Goal: Information Seeking & Learning: Learn about a topic

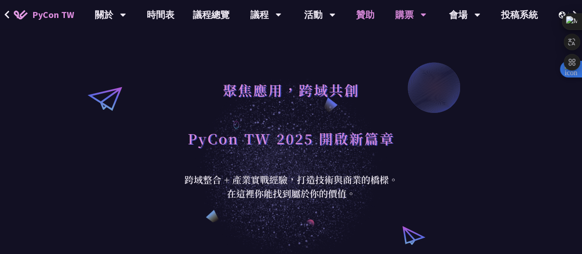
click at [363, 13] on link "贊助" at bounding box center [365, 14] width 37 height 29
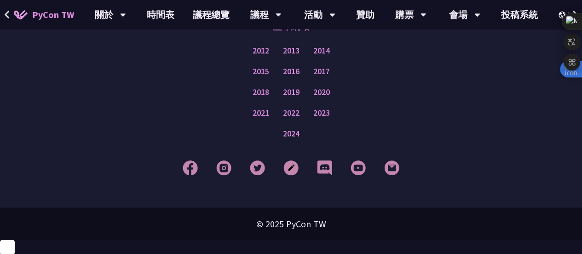
scroll to position [841, 0]
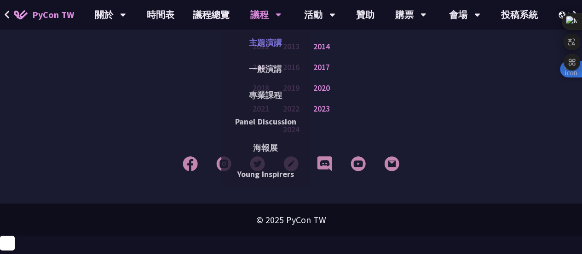
click at [272, 51] on link "主題演講" at bounding box center [265, 43] width 88 height 22
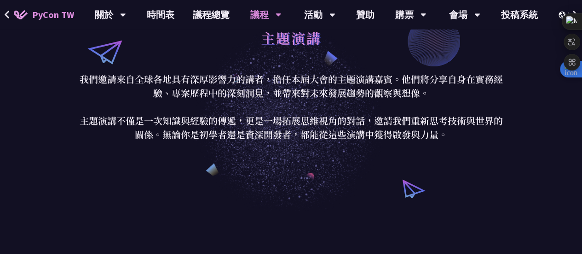
scroll to position [7, 0]
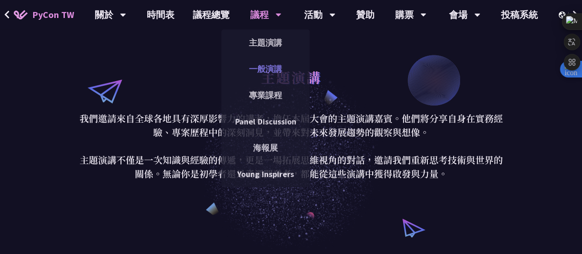
click at [275, 67] on link "一般演講" at bounding box center [265, 69] width 88 height 22
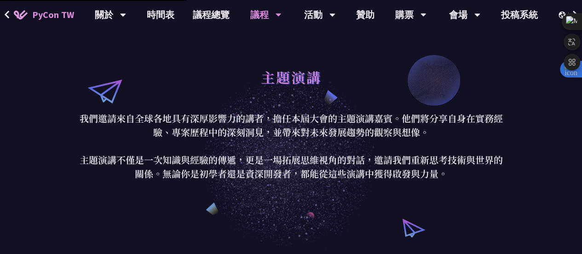
scroll to position [187, 0]
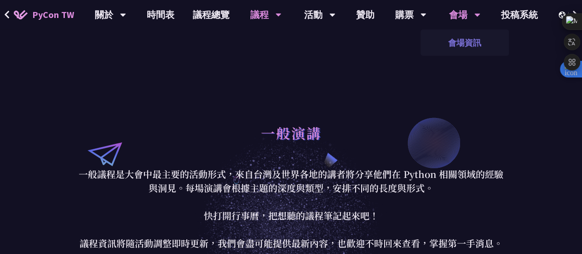
click at [464, 48] on link "會場資訊" at bounding box center [465, 43] width 88 height 22
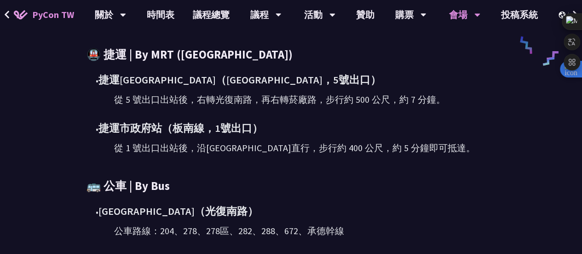
scroll to position [487, 0]
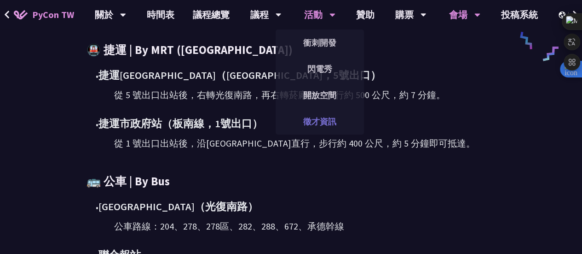
click at [311, 119] on link "徵才資訊" at bounding box center [320, 121] width 88 height 22
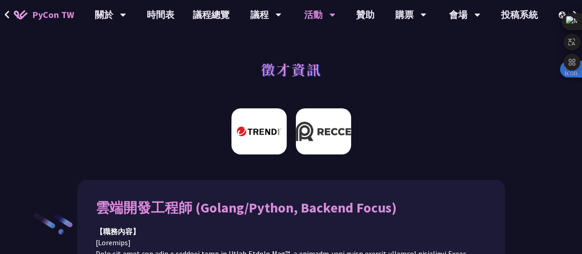
click at [318, 140] on img at bounding box center [323, 131] width 55 height 46
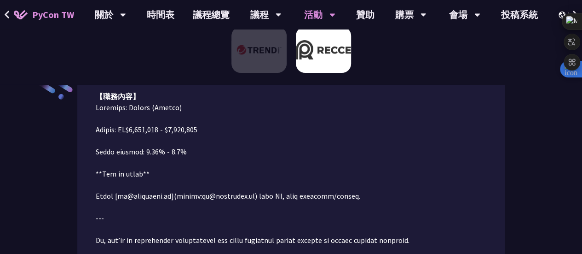
scroll to position [135, 0]
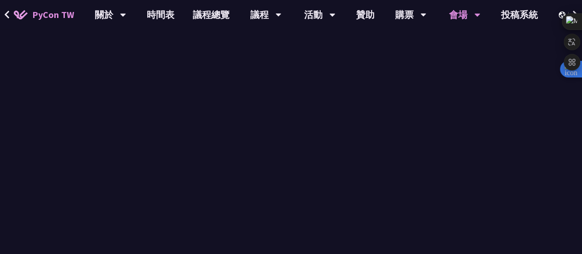
scroll to position [487, 0]
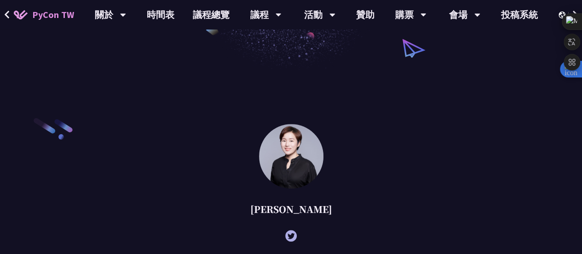
scroll to position [841, 0]
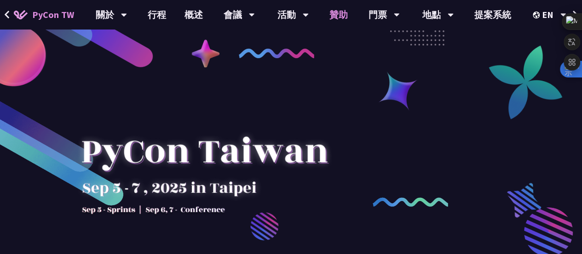
click at [341, 13] on font "贊助" at bounding box center [339, 15] width 18 height 12
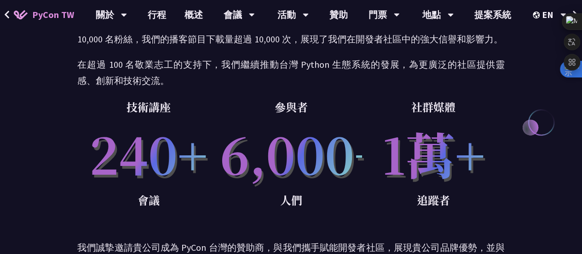
scroll to position [126, 0]
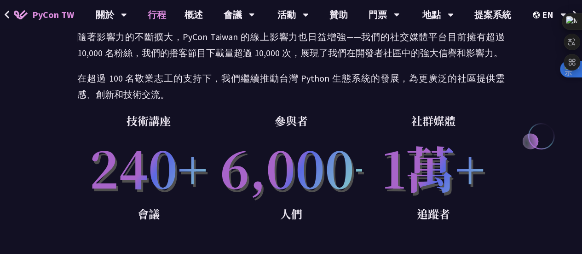
click at [161, 15] on font "行程" at bounding box center [157, 15] width 18 height 12
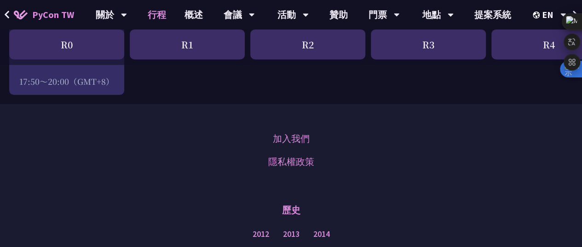
scroll to position [1605, 0]
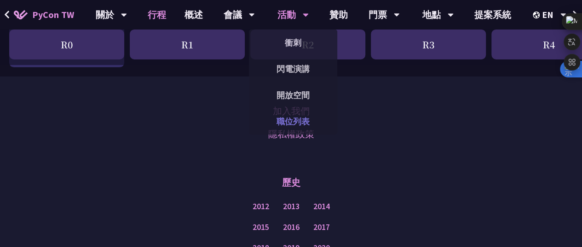
click at [304, 114] on link "職位列表" at bounding box center [293, 121] width 88 height 22
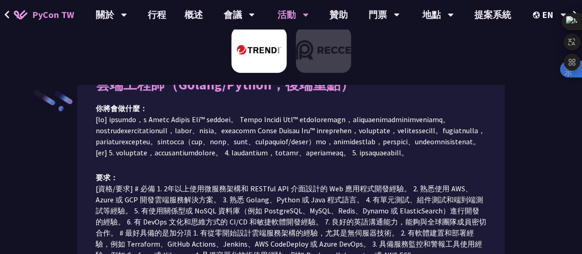
scroll to position [57, 0]
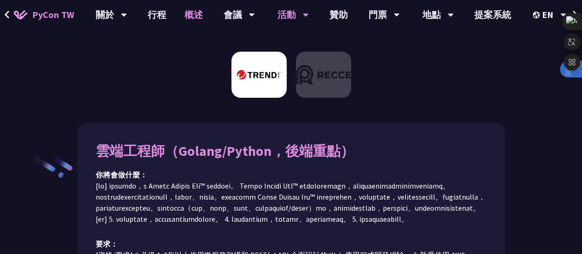
click at [197, 17] on font "概述" at bounding box center [194, 15] width 18 height 12
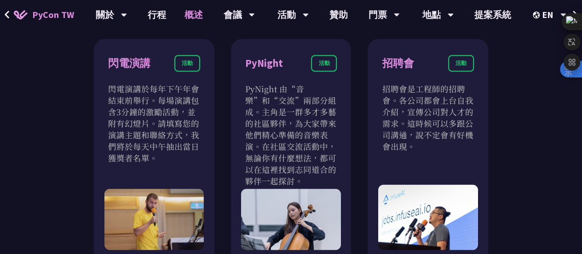
scroll to position [816, 0]
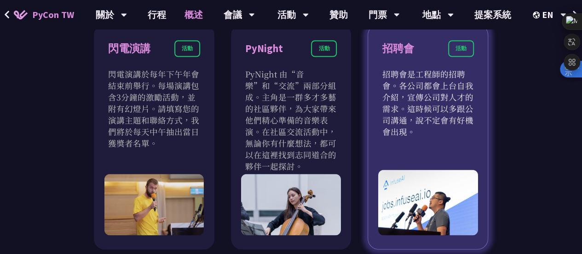
click at [438, 98] on font "招聘會是工程師的招聘會。各公司都會上台自我介紹，宣傳公司對人才的需求。這時候可以多跟公司溝通，說不定會有好機會出現。" at bounding box center [427, 102] width 91 height 69
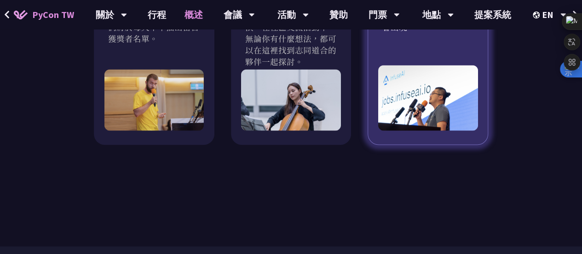
click at [438, 98] on img at bounding box center [427, 97] width 99 height 65
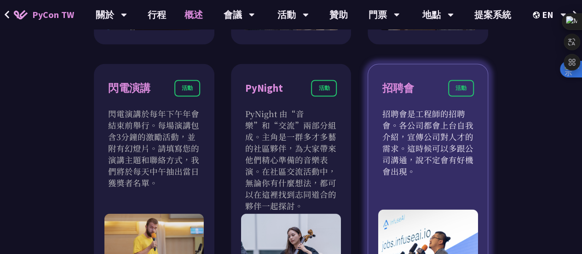
scroll to position [771, 0]
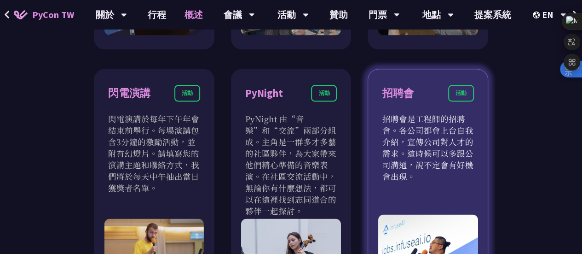
click at [445, 91] on div "招聘會 活動" at bounding box center [428, 99] width 92 height 28
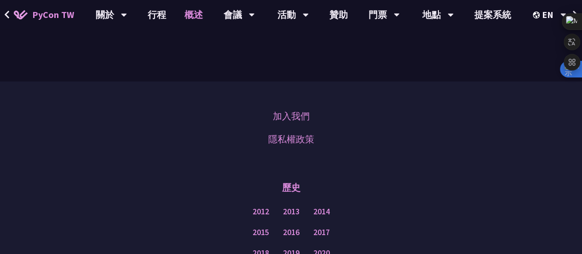
scroll to position [1129, 0]
